Goal: Task Accomplishment & Management: Use online tool/utility

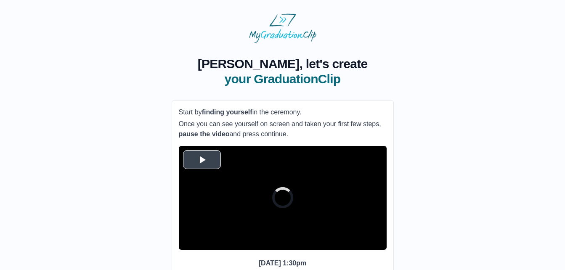
click at [202, 160] on span "Video Player" at bounding box center [202, 160] width 0 height 0
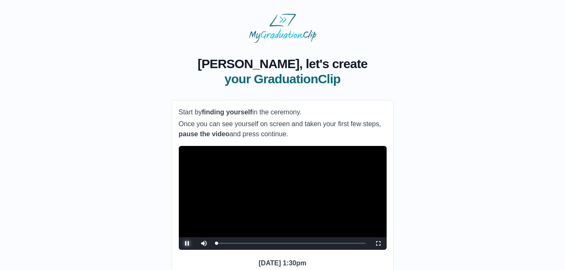
click at [187, 244] on span "Video Player" at bounding box center [187, 244] width 0 height 0
click at [204, 237] on span "Video Player" at bounding box center [204, 237] width 0 height 0
click at [334, 250] on div "Loaded : 0% 1:17:01 0:00:30 Progress : 0%" at bounding box center [291, 243] width 157 height 13
click at [328, 245] on div "1:13:09 Progress : 0%" at bounding box center [275, 243] width 117 height 2
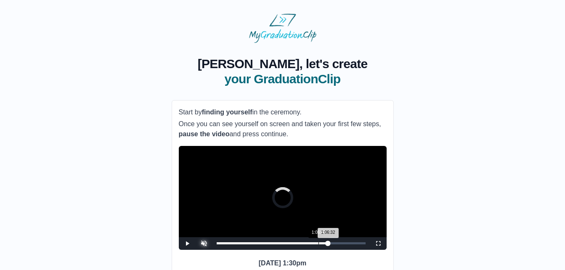
click at [319, 245] on div "1:06:48" at bounding box center [319, 243] width 0 height 2
click at [322, 245] on div "1:09:17" at bounding box center [322, 243] width 0 height 2
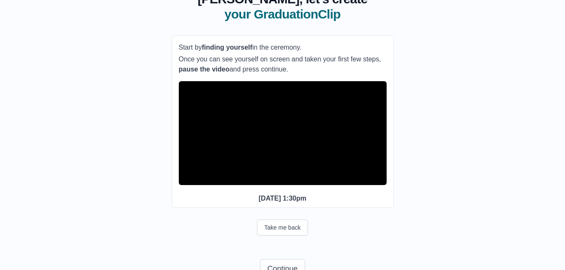
scroll to position [62, 0]
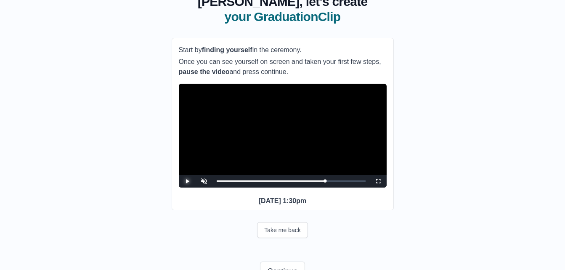
click at [187, 181] on span "Video Player" at bounding box center [187, 181] width 0 height 0
click at [334, 182] on div "1:16:45" at bounding box center [334, 181] width 0 height 2
click at [187, 181] on span "Video Player" at bounding box center [187, 181] width 0 height 0
click at [439, 185] on div "**********" at bounding box center [282, 134] width 538 height 306
click at [187, 181] on span "Video Player" at bounding box center [187, 181] width 0 height 0
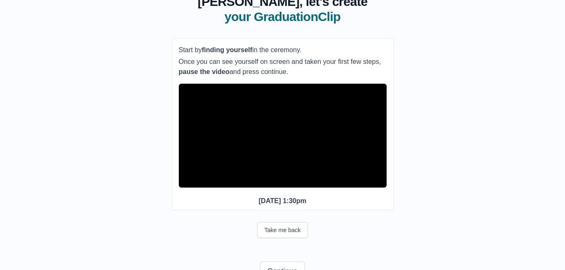
click at [187, 181] on span "Video Player" at bounding box center [187, 181] width 0 height 0
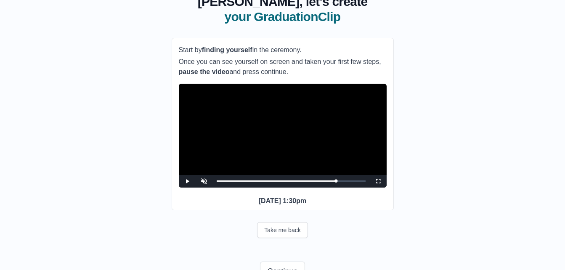
click at [312, 121] on video "Video Player" at bounding box center [283, 136] width 208 height 104
click at [281, 238] on button "Take me back" at bounding box center [282, 230] width 51 height 16
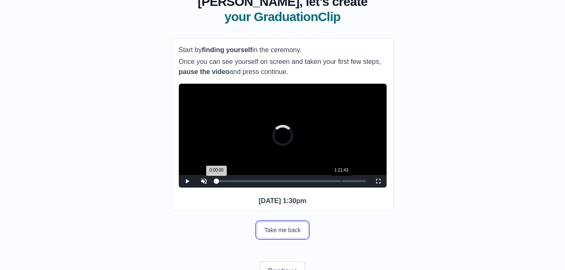
click at [341, 182] on div "1:21:43" at bounding box center [341, 181] width 0 height 2
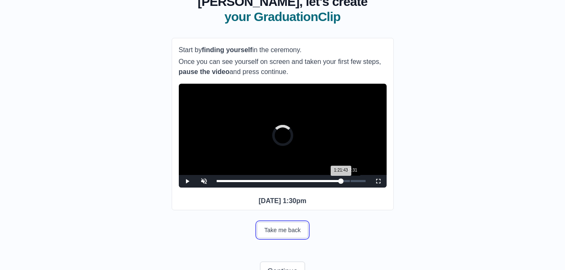
click at [350, 182] on div "1:27:31" at bounding box center [350, 181] width 0 height 2
click at [356, 182] on div "1:31:23" at bounding box center [356, 181] width 0 height 2
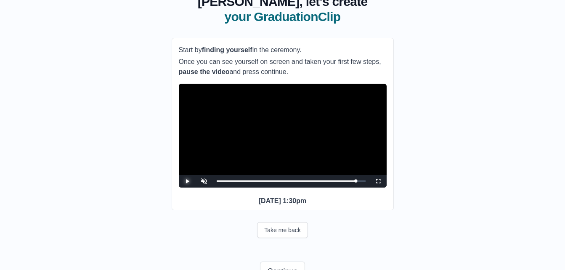
click at [187, 181] on span "Video Player" at bounding box center [187, 181] width 0 height 0
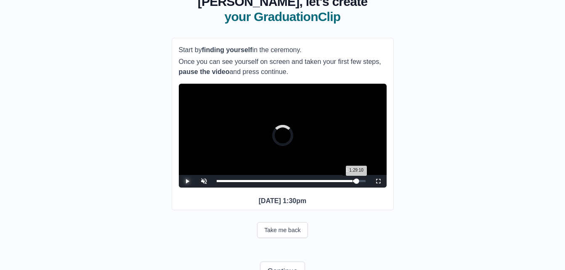
click at [353, 182] on div "1:29:10" at bounding box center [353, 181] width 0 height 2
click at [350, 182] on div "1:27:14 Progress : 0%" at bounding box center [285, 181] width 136 height 2
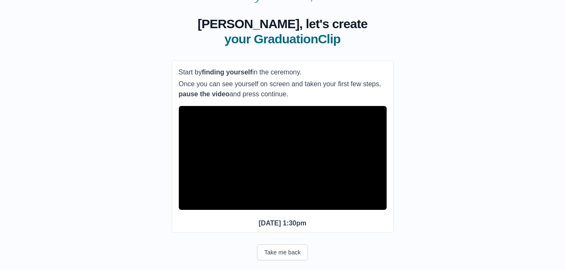
scroll to position [39, 0]
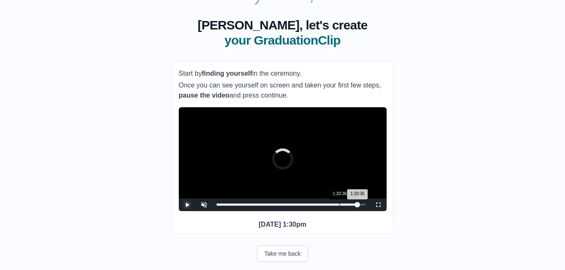
click at [340, 211] on div "Loaded : 0% 1:20:36 1:20:36 Progress : 0%" at bounding box center [291, 205] width 157 height 13
click at [336, 211] on div "Loaded : 0% 1:18:07 1:17:51 Progress : 0%" at bounding box center [291, 205] width 157 height 13
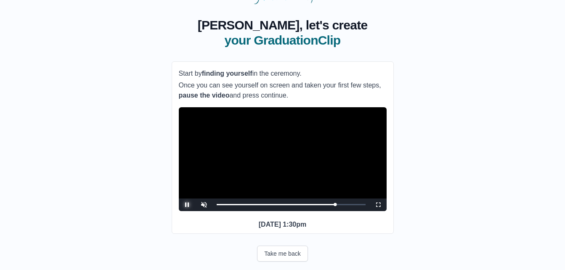
click at [187, 205] on span "Video Player" at bounding box center [187, 205] width 0 height 0
